Goal: Task Accomplishment & Management: Complete application form

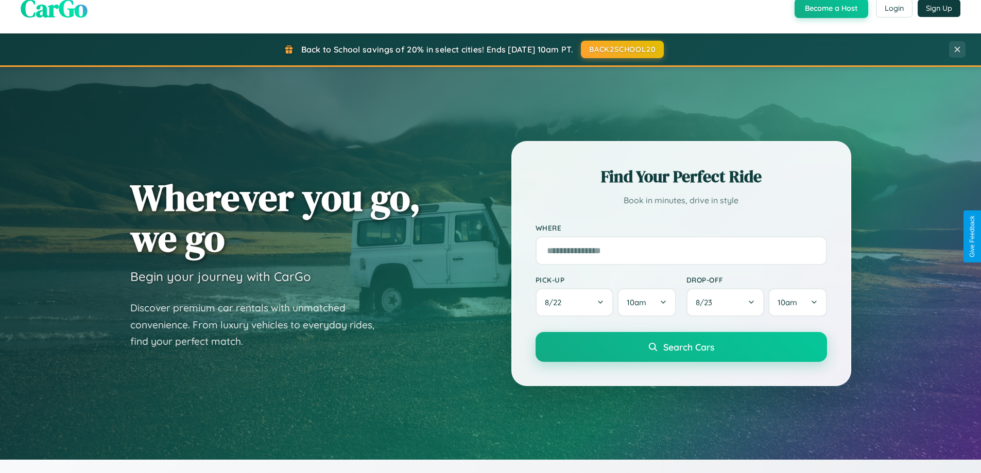
scroll to position [444, 0]
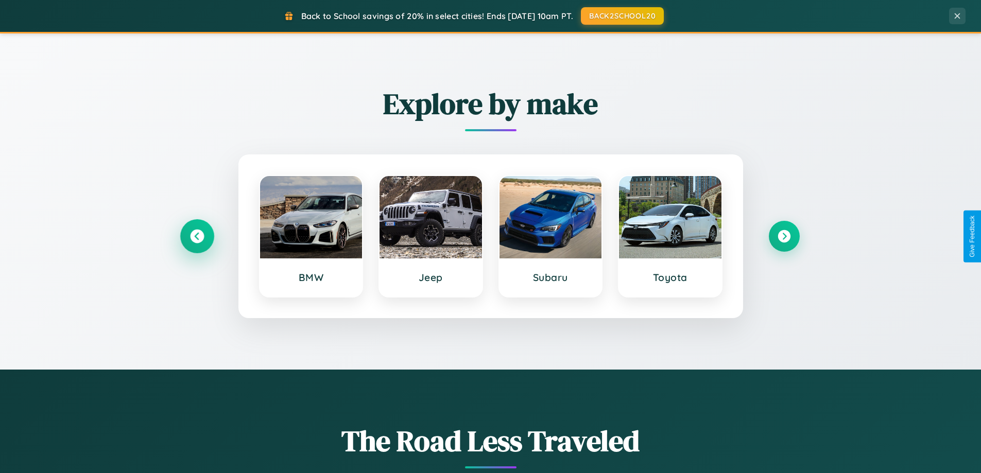
click at [197, 236] on icon at bounding box center [197, 237] width 14 height 14
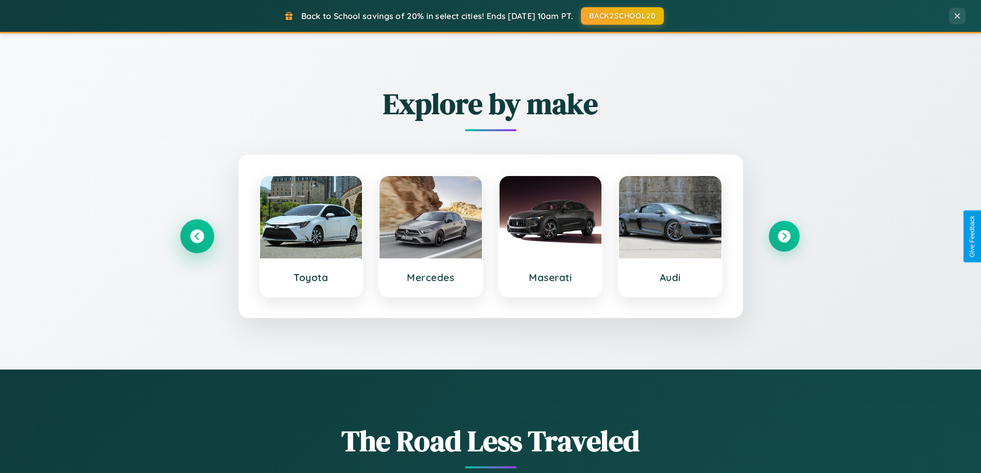
click at [197, 236] on icon at bounding box center [197, 237] width 14 height 14
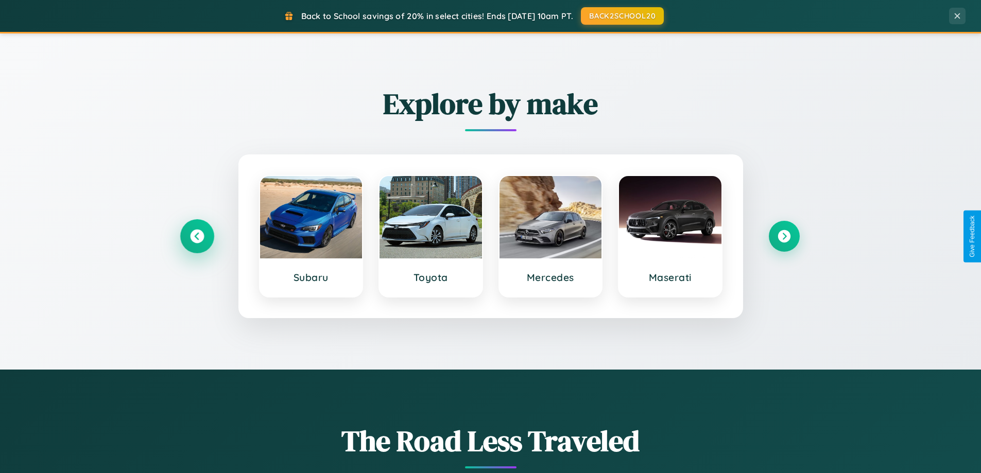
click at [197, 236] on icon at bounding box center [197, 237] width 14 height 14
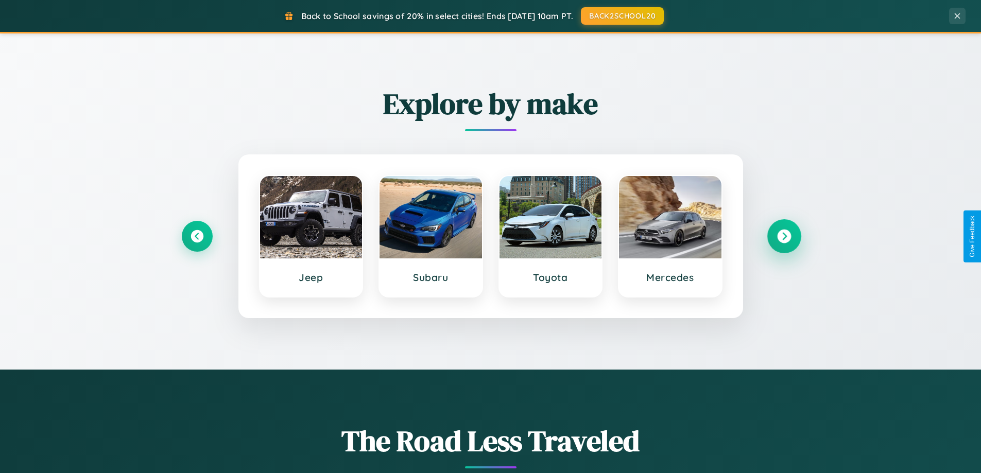
click at [784, 236] on icon at bounding box center [784, 237] width 14 height 14
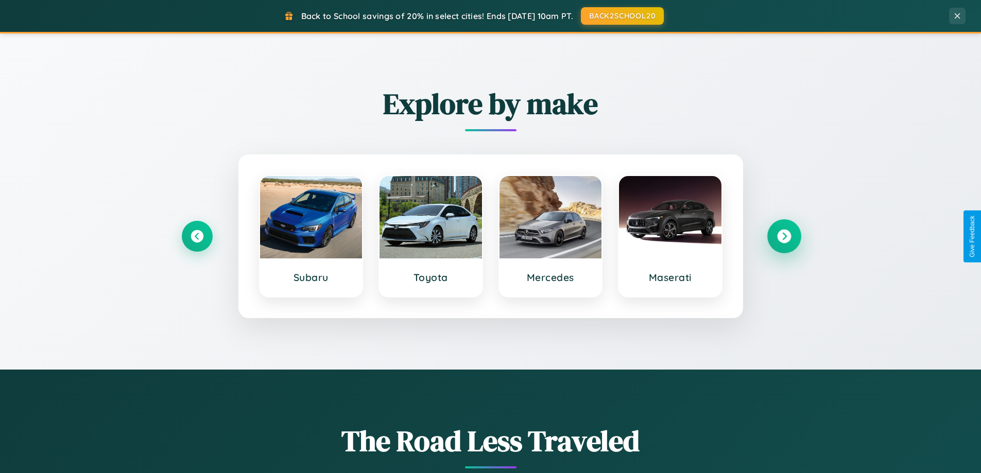
click at [784, 236] on icon at bounding box center [784, 237] width 14 height 14
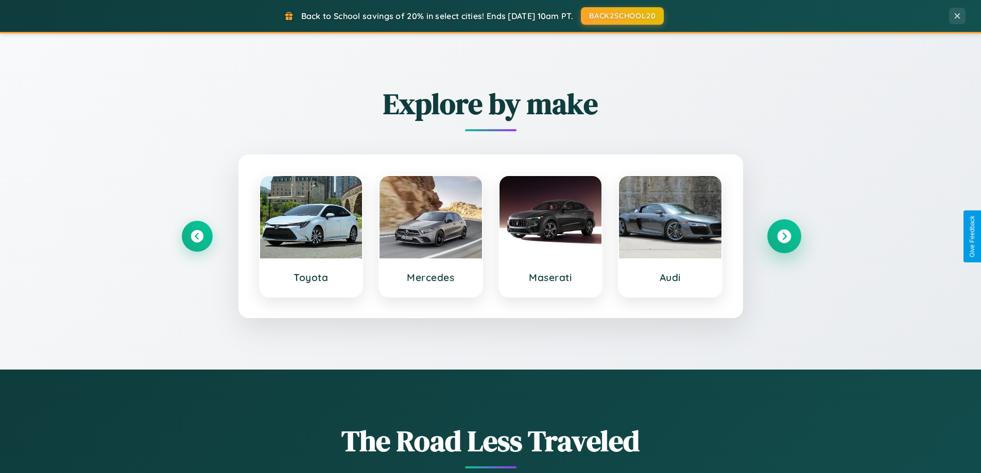
scroll to position [709, 0]
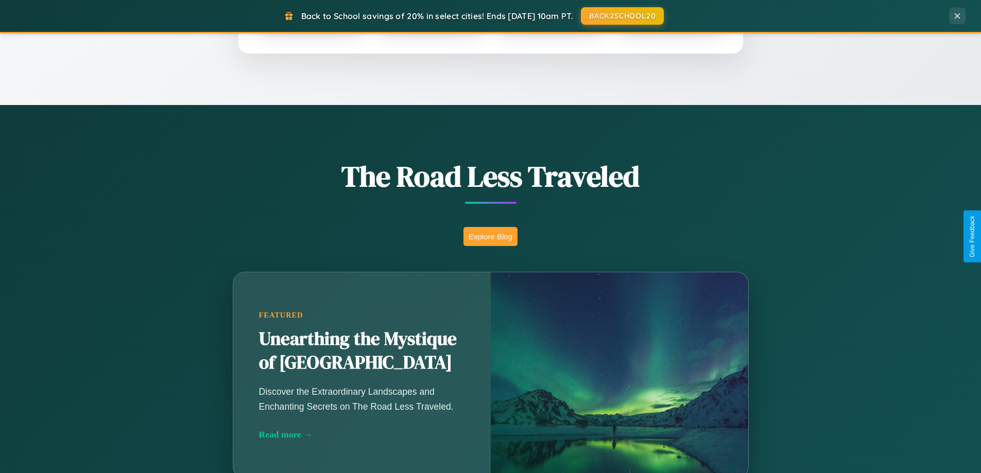
click at [490, 236] on button "Explore Blog" at bounding box center [491, 236] width 54 height 19
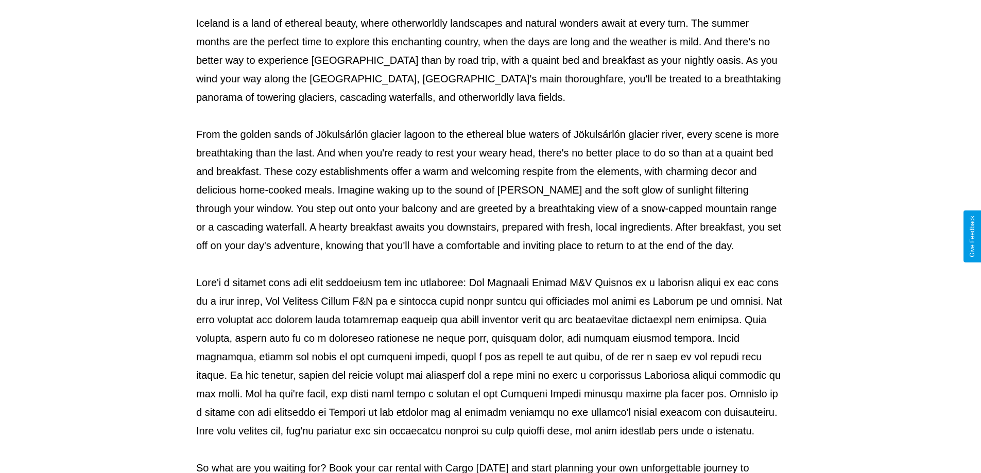
scroll to position [333, 0]
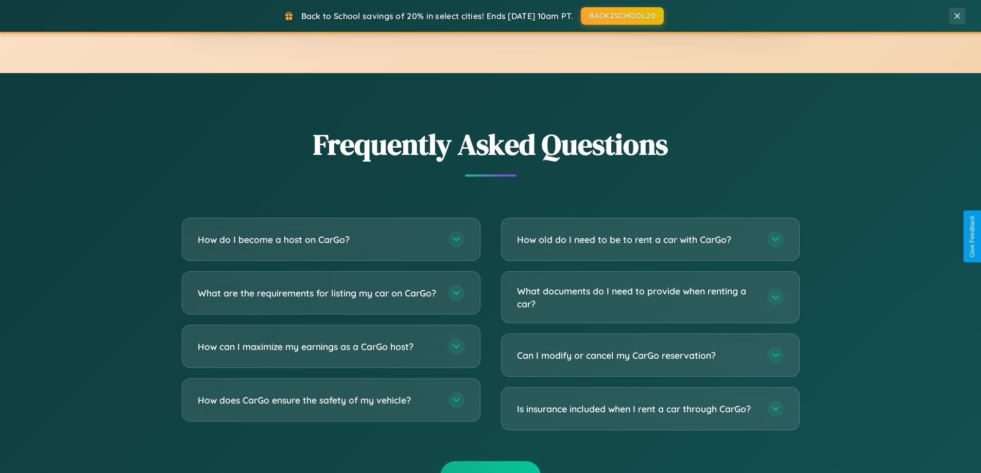
scroll to position [1982, 0]
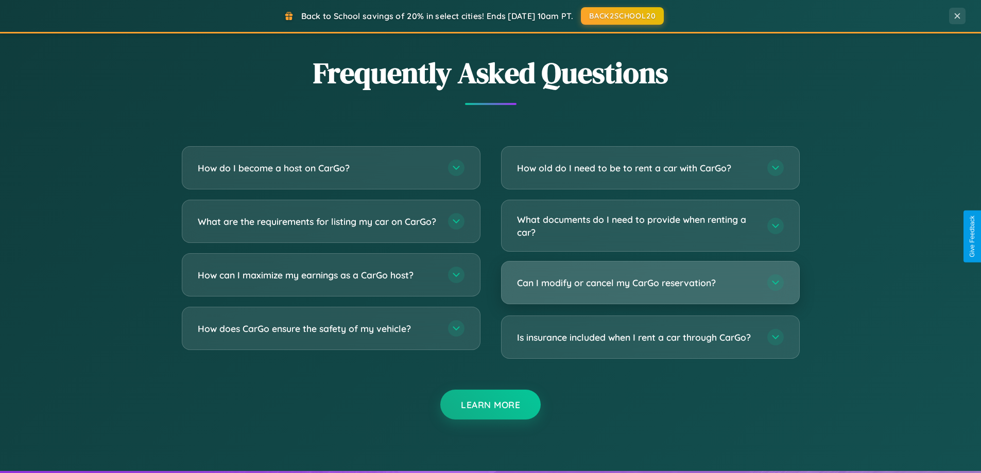
click at [650, 283] on h3 "Can I modify or cancel my CarGo reservation?" at bounding box center [637, 283] width 240 height 13
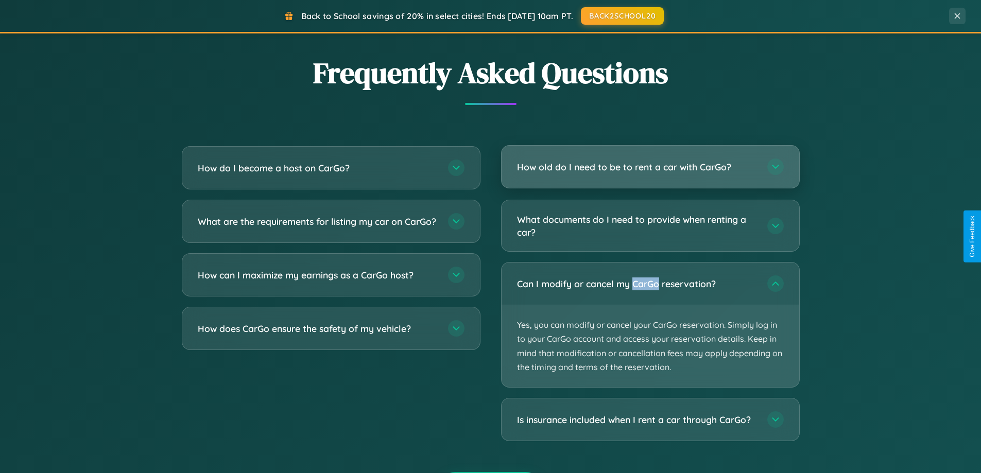
click at [650, 167] on h3 "How old do I need to be to rent a car with CarGo?" at bounding box center [637, 167] width 240 height 13
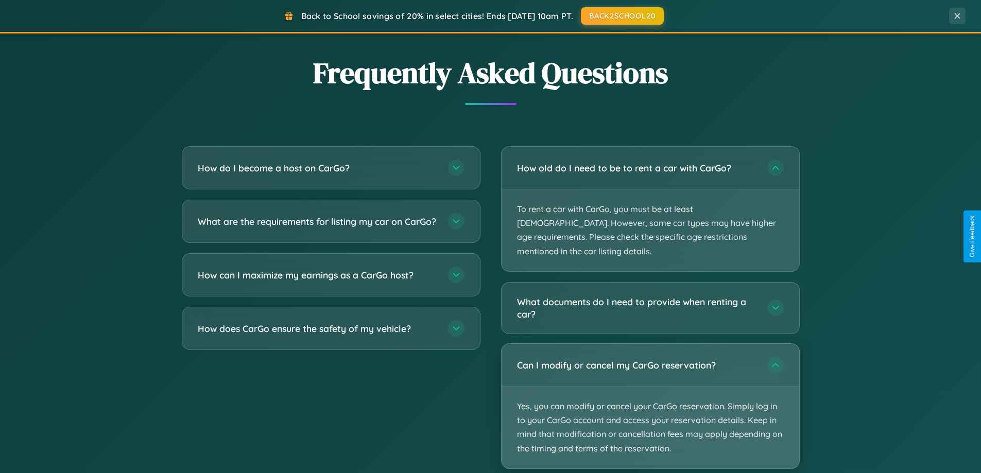
click at [650, 392] on p "Yes, you can modify or cancel your CarGo reservation. Simply log in to your Car…" at bounding box center [651, 428] width 298 height 82
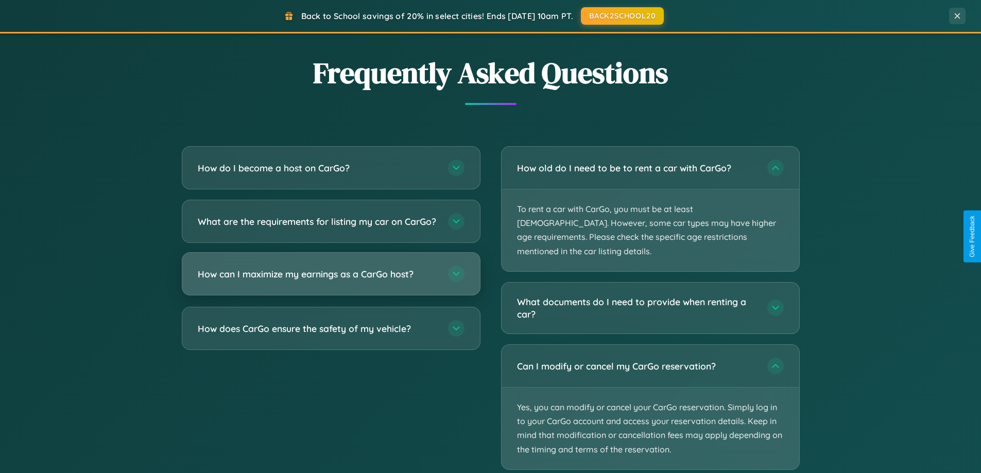
click at [331, 281] on h3 "How can I maximize my earnings as a CarGo host?" at bounding box center [318, 274] width 240 height 13
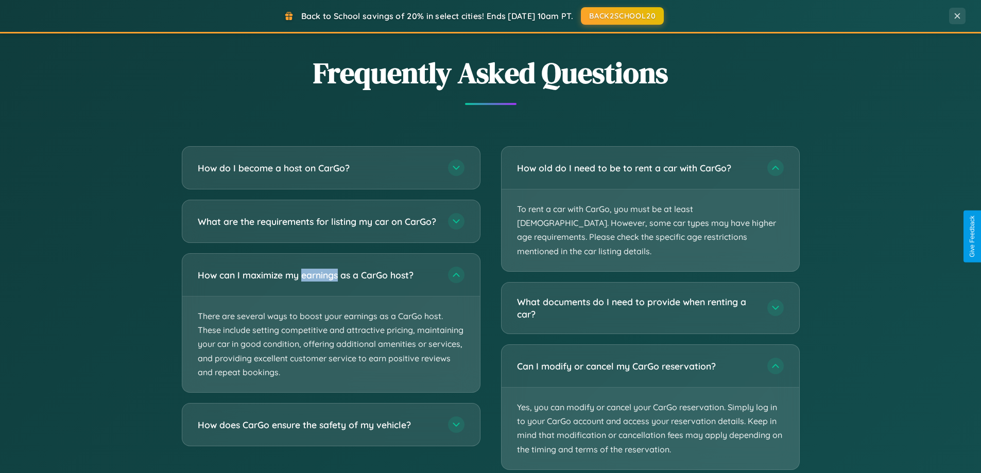
scroll to position [0, 0]
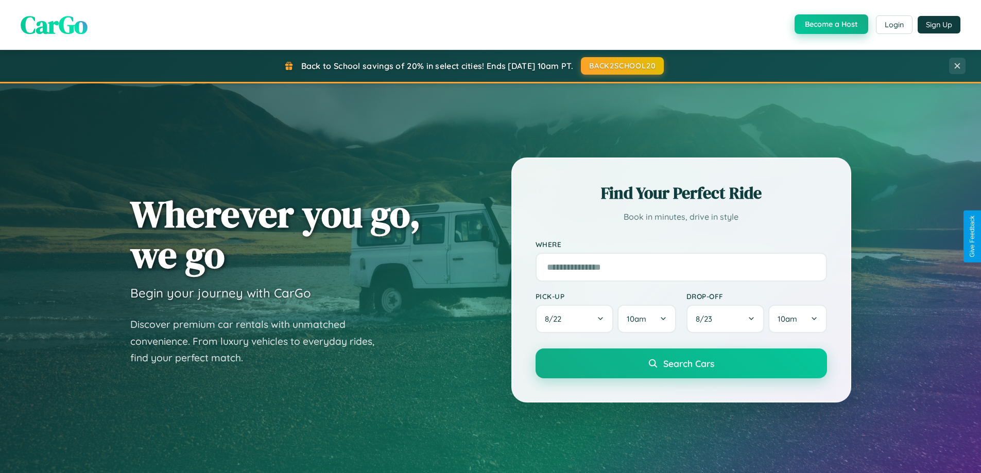
click at [830, 25] on button "Become a Host" at bounding box center [832, 24] width 74 height 20
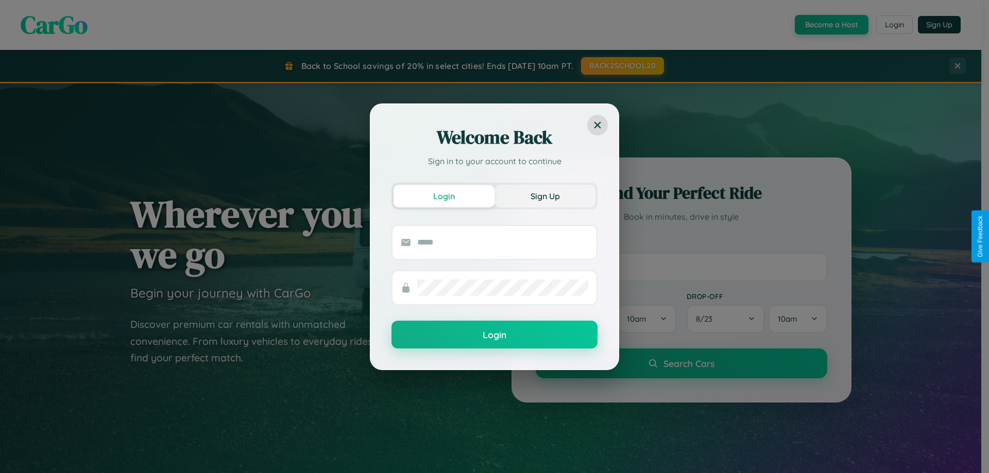
click at [545, 196] on button "Sign Up" at bounding box center [545, 196] width 101 height 23
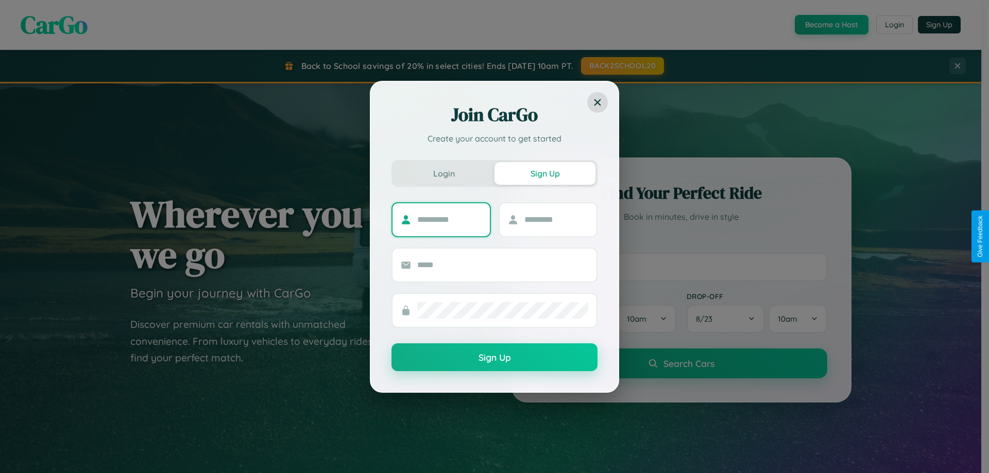
click at [449, 219] on input "text" at bounding box center [449, 220] width 64 height 16
type input "*****"
click at [556, 219] on input "text" at bounding box center [556, 220] width 64 height 16
type input "******"
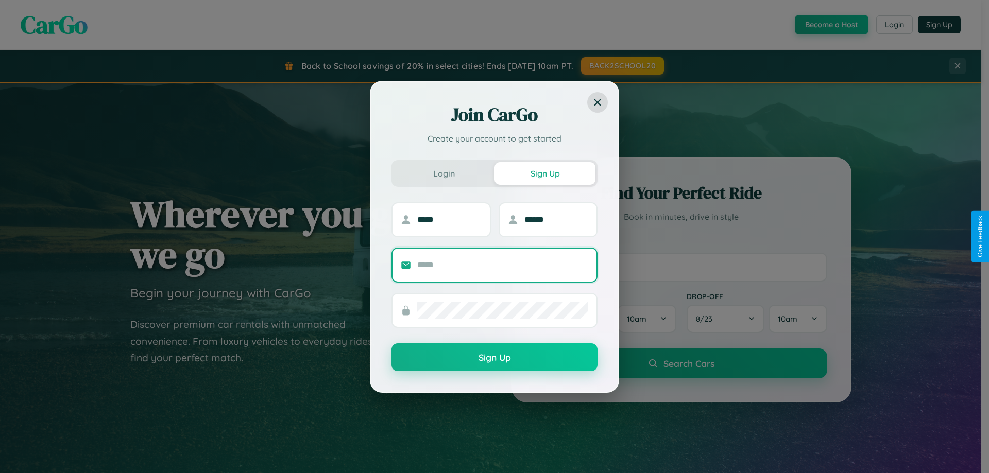
click at [503, 265] on input "text" at bounding box center [502, 265] width 171 height 16
type input "**********"
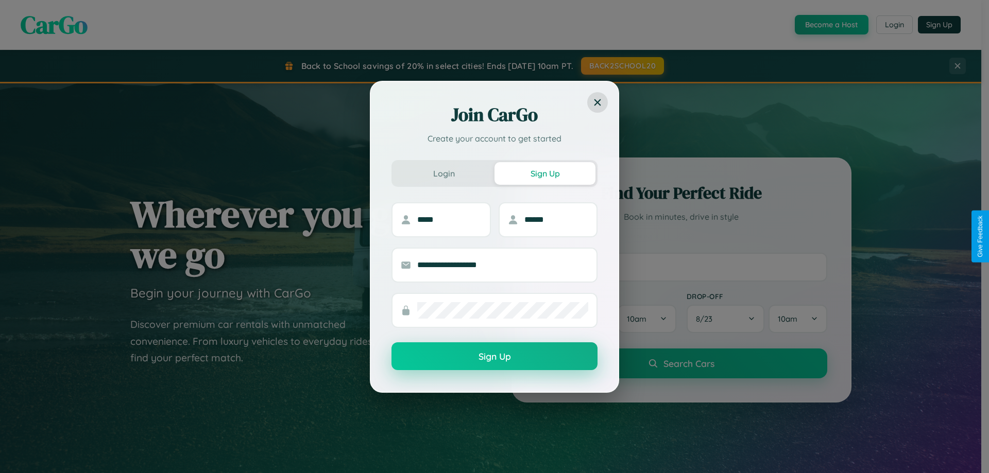
click at [495, 357] on button "Sign Up" at bounding box center [495, 357] width 206 height 28
